Goal: Task Accomplishment & Management: Use online tool/utility

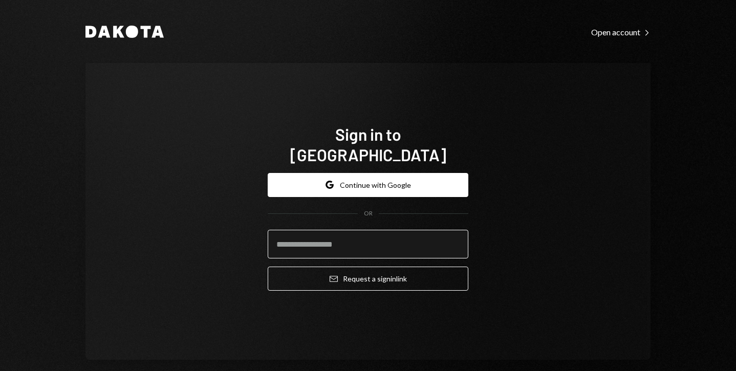
click at [319, 234] on input "email" at bounding box center [368, 244] width 201 height 29
click at [333, 235] on input "email" at bounding box center [368, 244] width 201 height 29
paste input "**********"
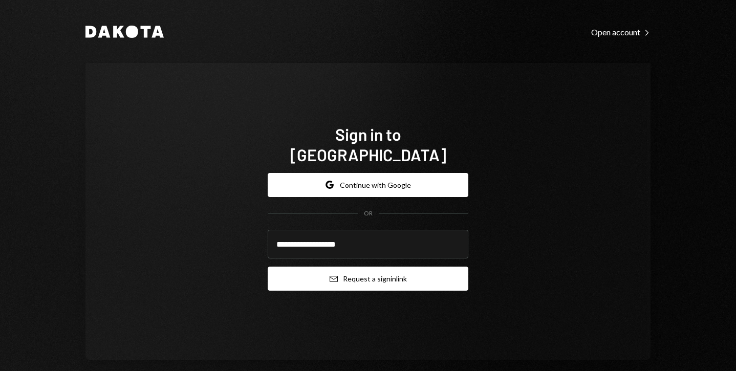
type input "**********"
click at [424, 267] on button "Email Request a sign in link" at bounding box center [368, 279] width 201 height 24
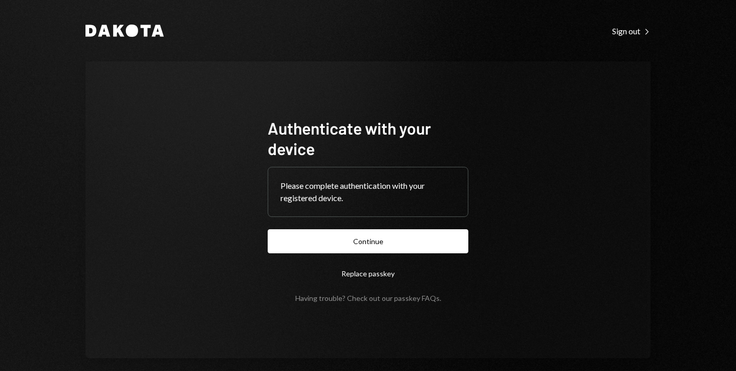
click at [405, 302] on link "passkey FAQs" at bounding box center [417, 299] width 46 height 10
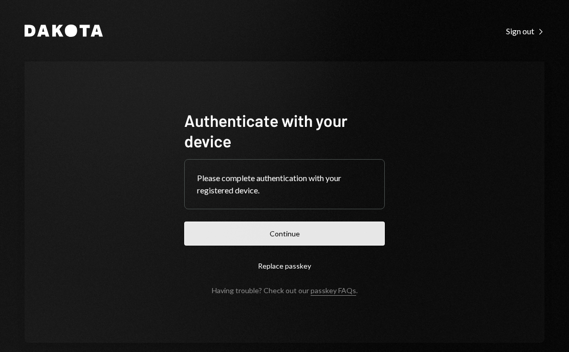
click at [283, 237] on button "Continue" at bounding box center [284, 234] width 201 height 24
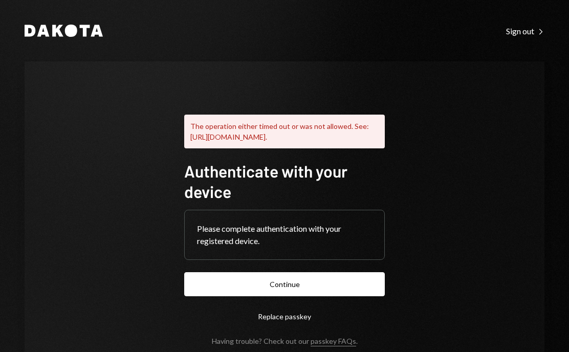
click at [274, 247] on div "Please complete authentication with your registered device." at bounding box center [284, 235] width 175 height 25
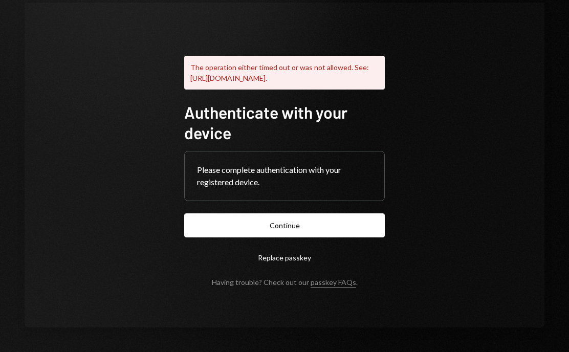
scroll to position [70, 0]
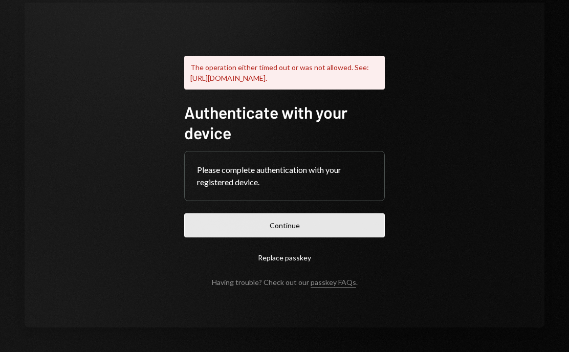
click at [261, 228] on button "Continue" at bounding box center [284, 225] width 201 height 24
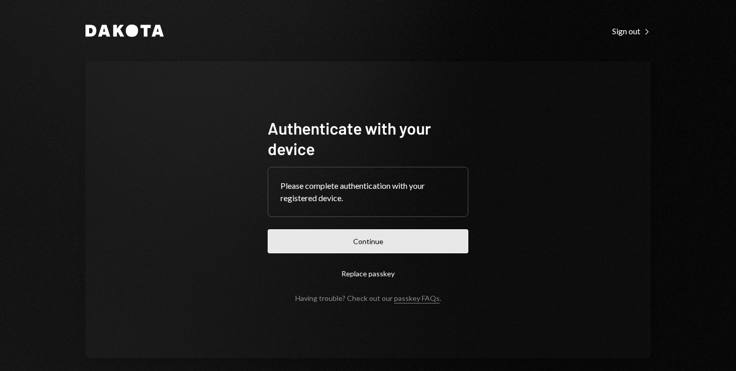
click at [354, 241] on button "Continue" at bounding box center [368, 241] width 201 height 24
